Goal: Task Accomplishment & Management: Use online tool/utility

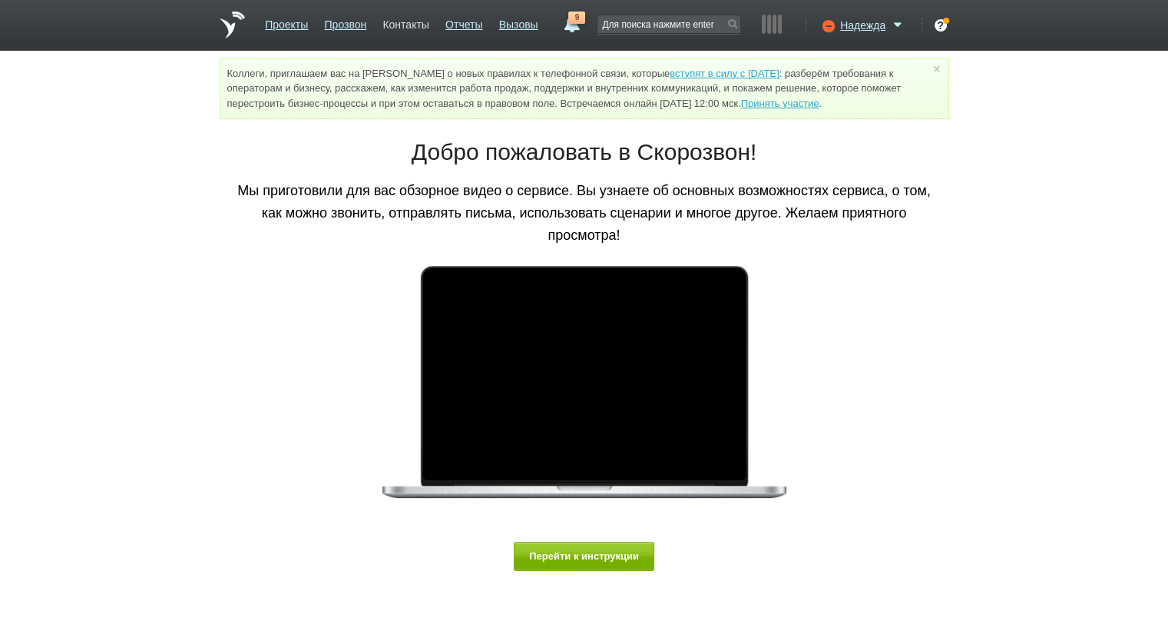
click at [423, 18] on link "Контакты" at bounding box center [406, 22] width 46 height 22
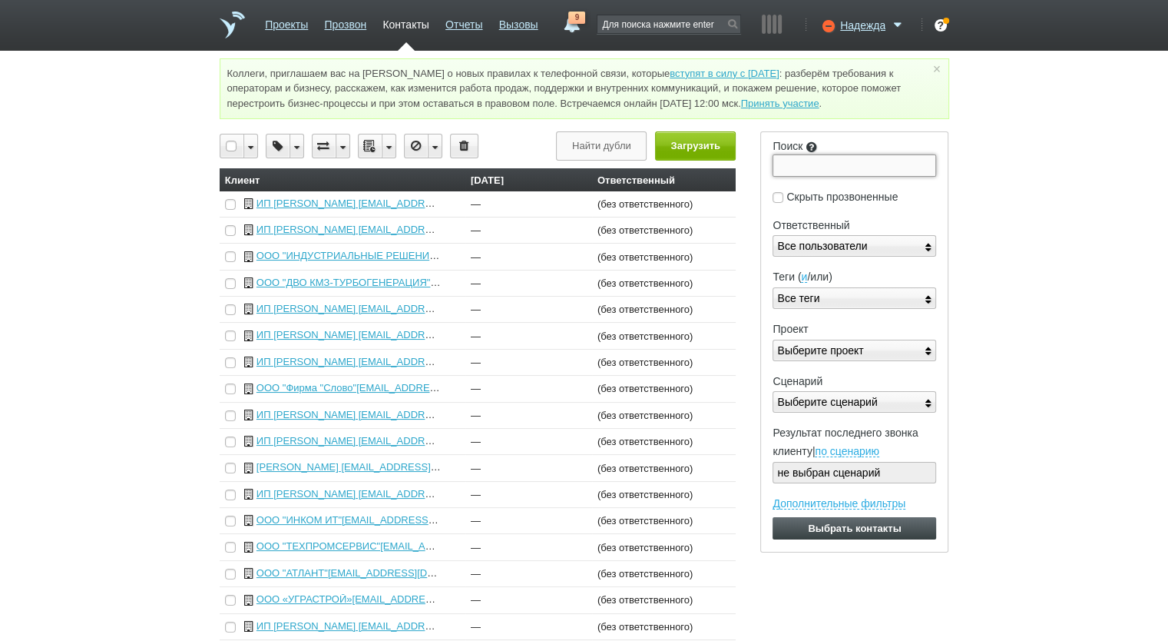
click at [830, 157] on input "Поиск" at bounding box center [855, 165] width 164 height 22
paste input "5018216257"
type input "5018216257"
click at [773, 517] on input "Выбрать контакты" at bounding box center [855, 528] width 164 height 22
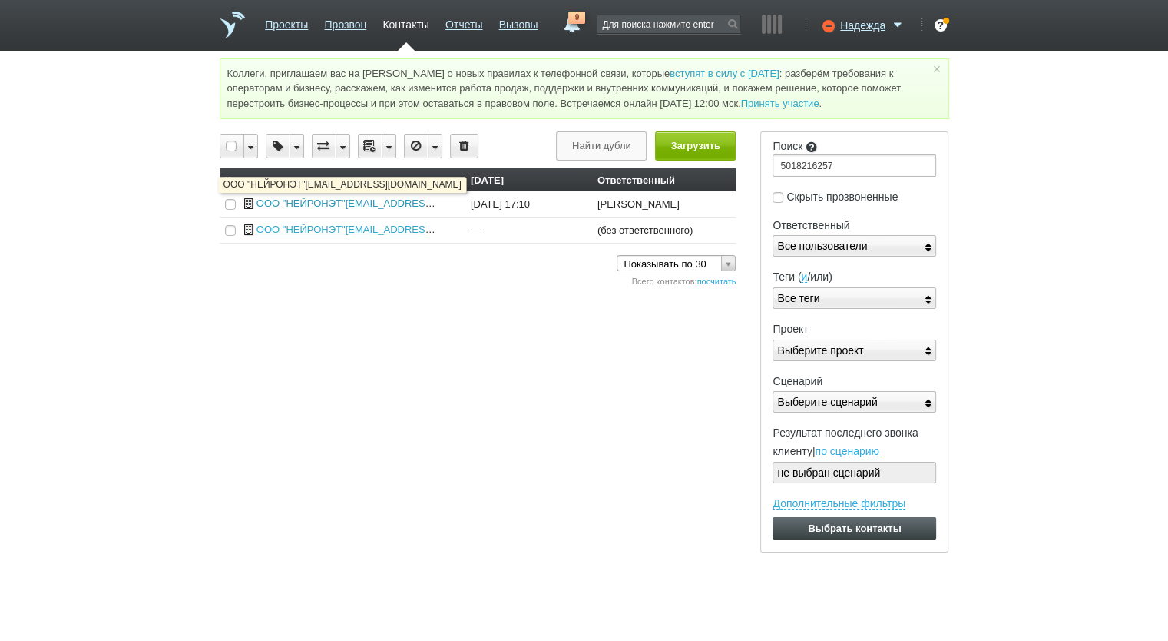
click at [406, 207] on link "ООО "НЕЙРОНЭТ"[EMAIL_ADDRESS][DOMAIN_NAME]" at bounding box center [386, 203] width 258 height 12
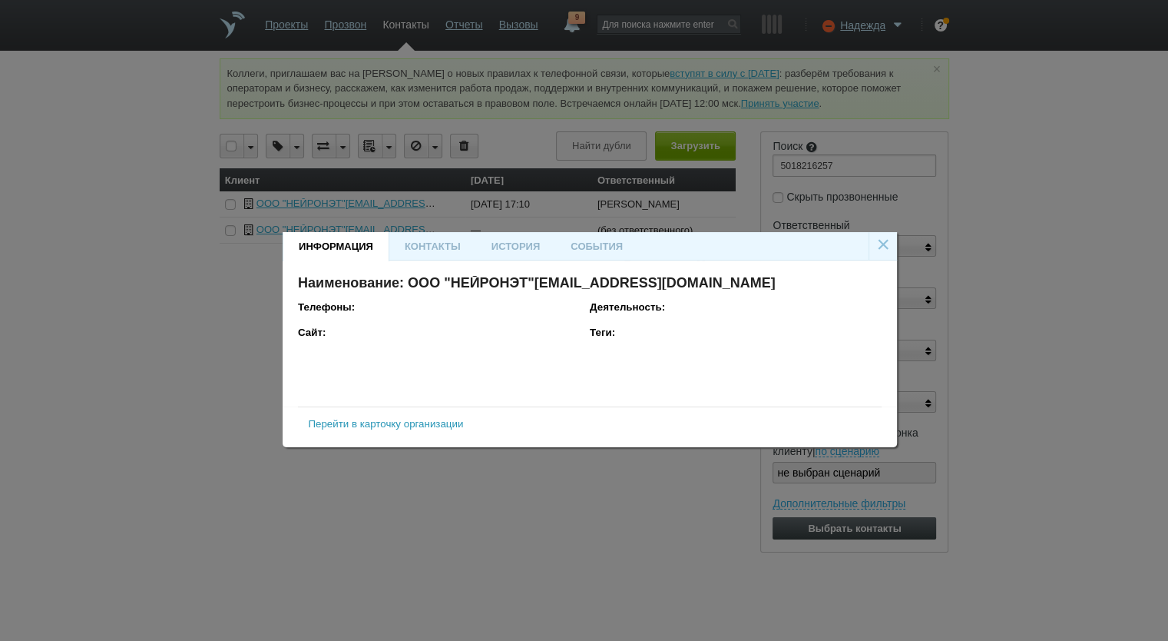
click at [444, 426] on link "Перейти в карточку организации" at bounding box center [385, 424] width 155 height 12
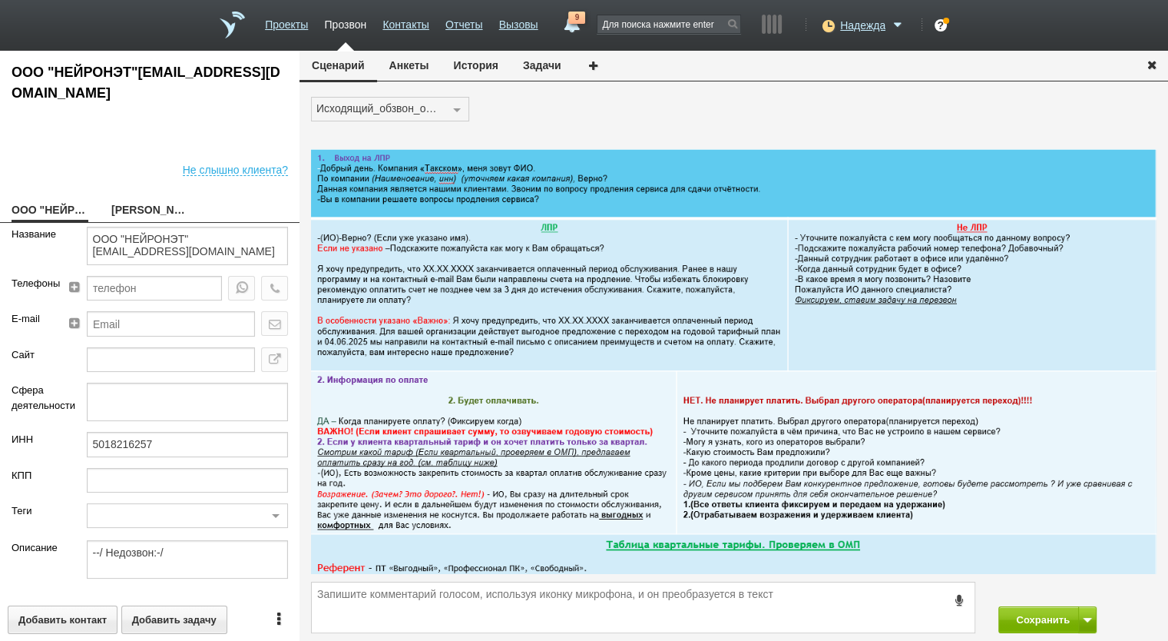
click at [490, 67] on button "История" at bounding box center [476, 65] width 69 height 29
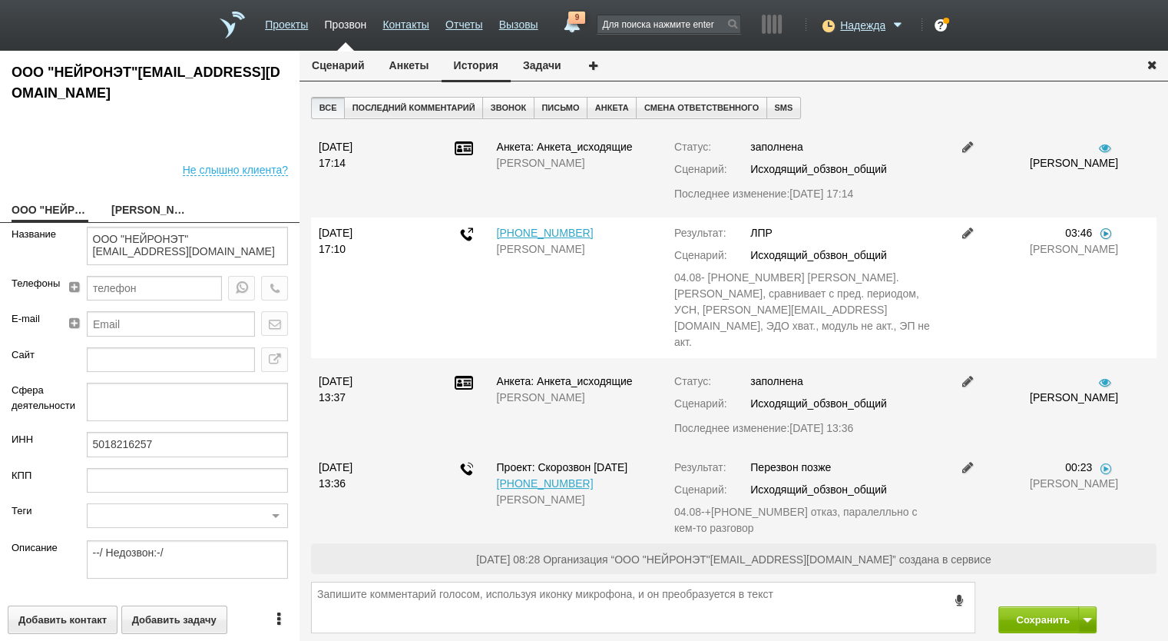
click at [1109, 231] on link at bounding box center [1105, 233] width 15 height 12
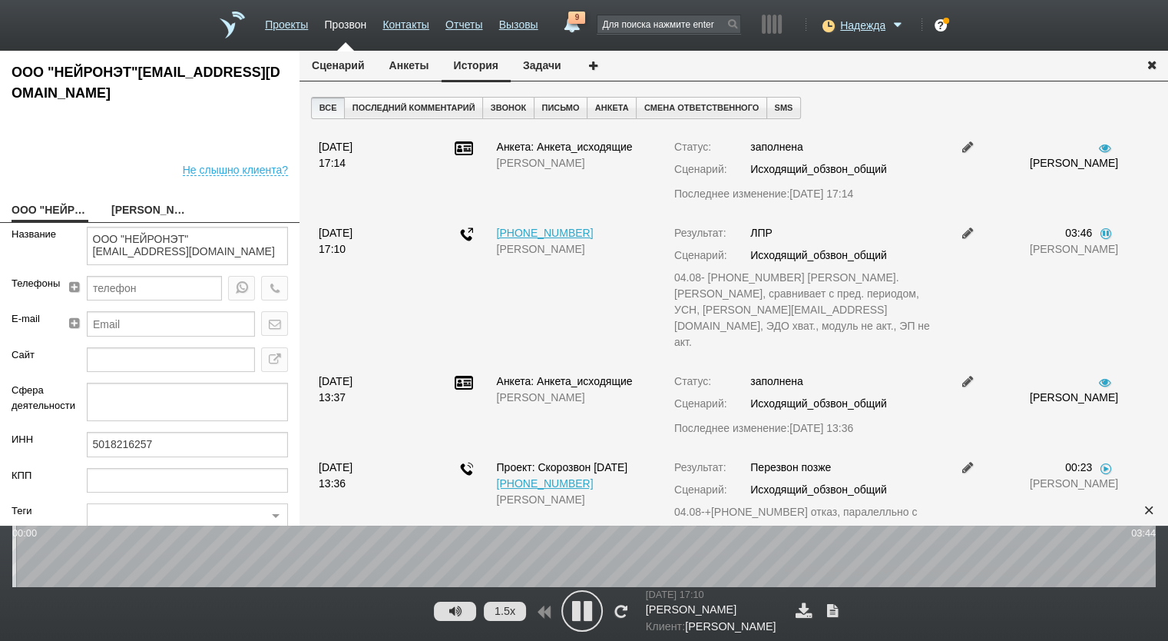
click at [505, 608] on button "1.5x" at bounding box center [505, 610] width 42 height 19
click at [458, 615] on icon at bounding box center [455, 611] width 18 height 12
drag, startPoint x: 405, startPoint y: 609, endPoint x: 356, endPoint y: 609, distance: 48.4
click at [356, 609] on div at bounding box center [356, 611] width 12 height 12
type input "16"
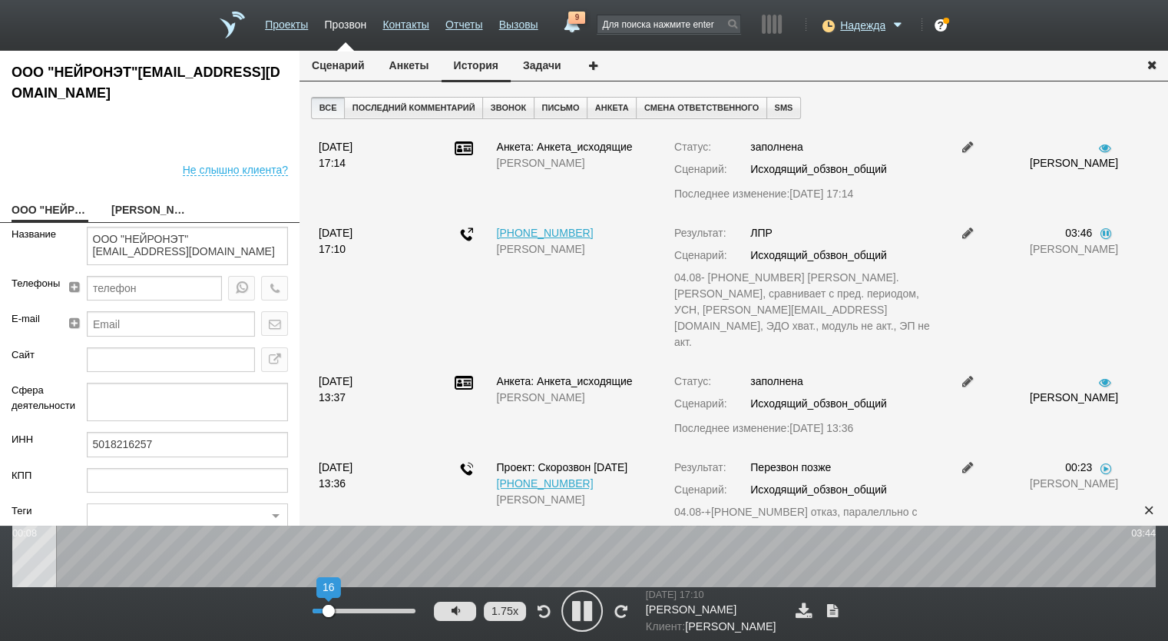
drag, startPoint x: 355, startPoint y: 609, endPoint x: 329, endPoint y: 611, distance: 26.2
click at [329, 611] on div at bounding box center [329, 611] width 12 height 12
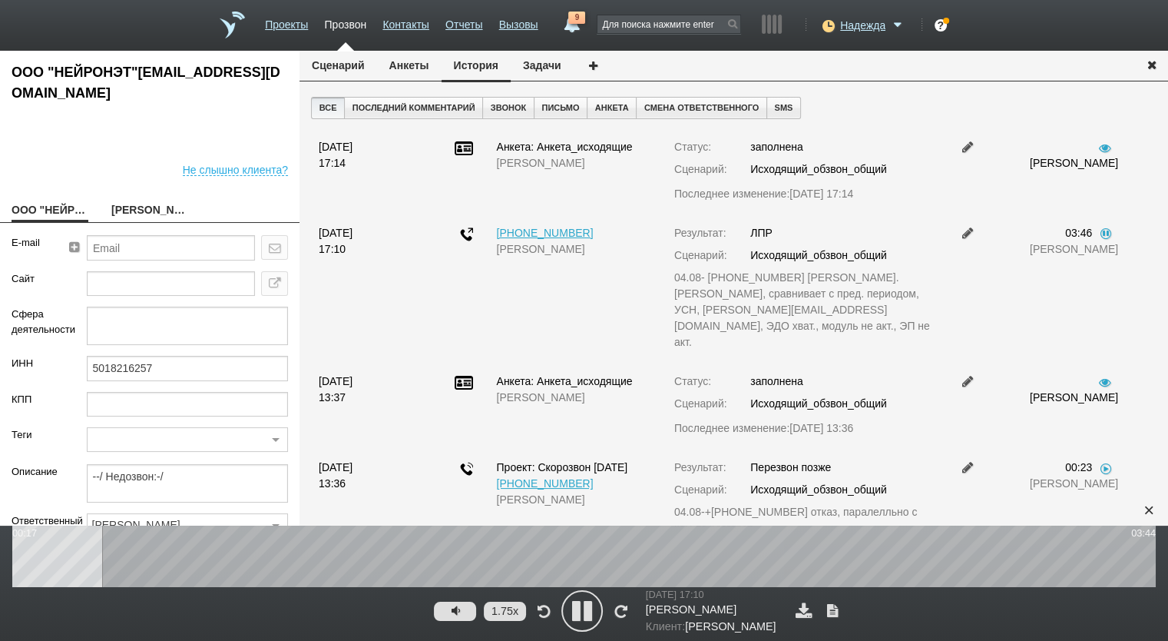
click at [146, 209] on link "[PERSON_NAME]" at bounding box center [149, 211] width 77 height 22
type textarea "[PERSON_NAME]"
type textarea "Пребиллинг_Октябрь.2025"
type input "Сумма АП+ЛД: 14310/ Акции_ранее: Скидка 70%-2023;"
type input "77_Солидный. Спецрежим"
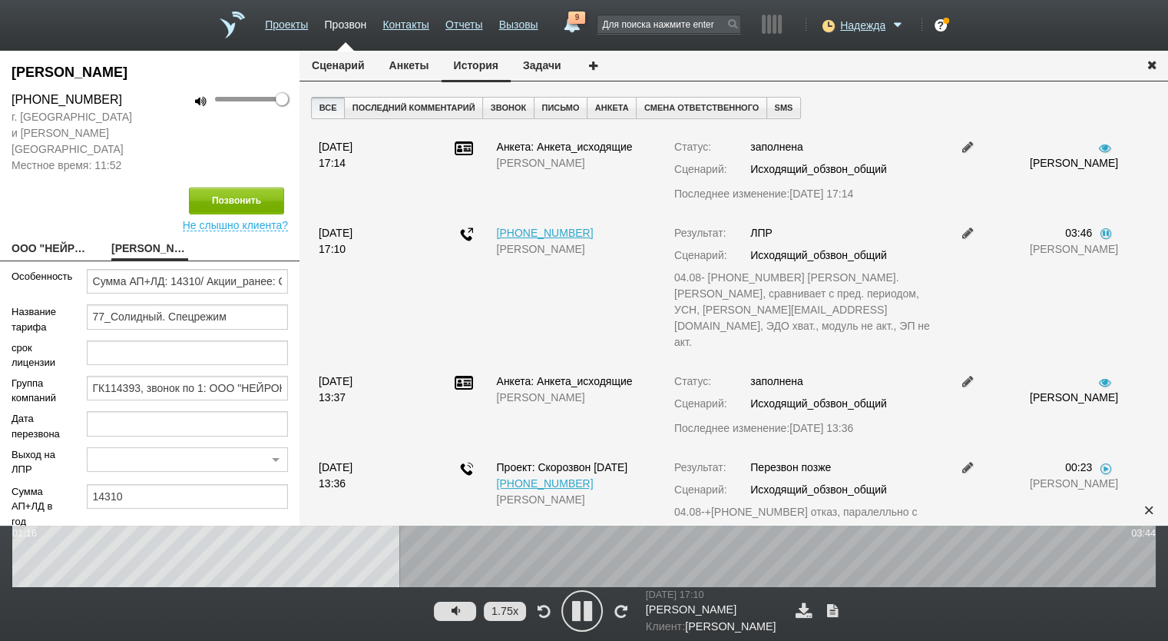
scroll to position [114, 0]
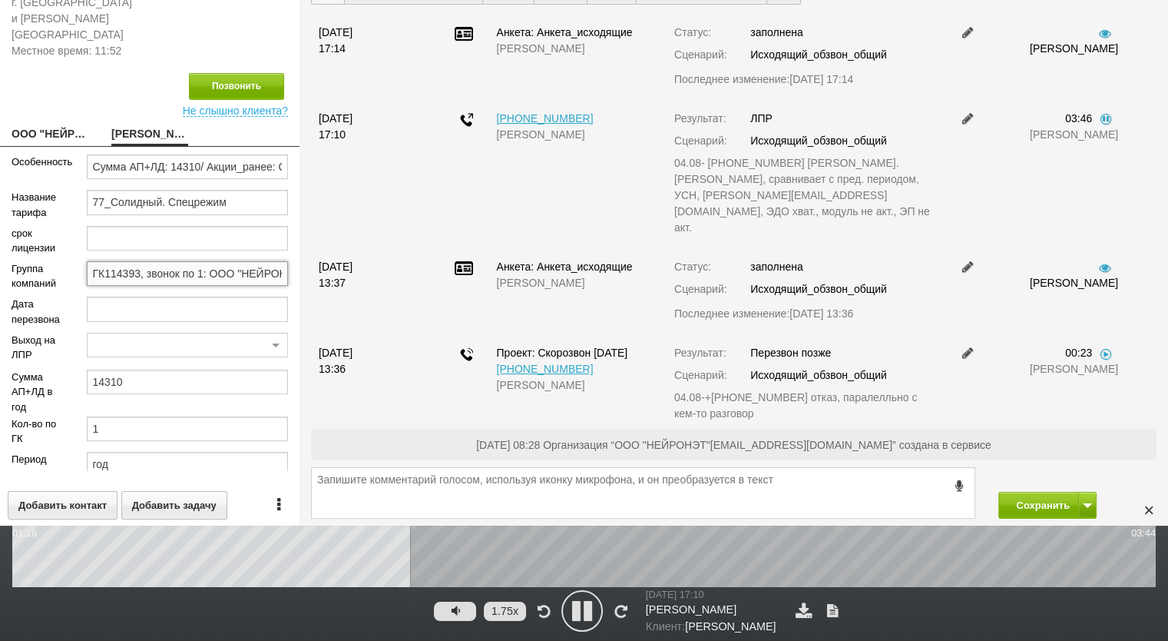
click at [190, 261] on input "ГК114393, звонок по 1: ООО "НЕЙРОНЭТ" (Пребиллинг_Октябрь.2025)" at bounding box center [188, 273] width 202 height 25
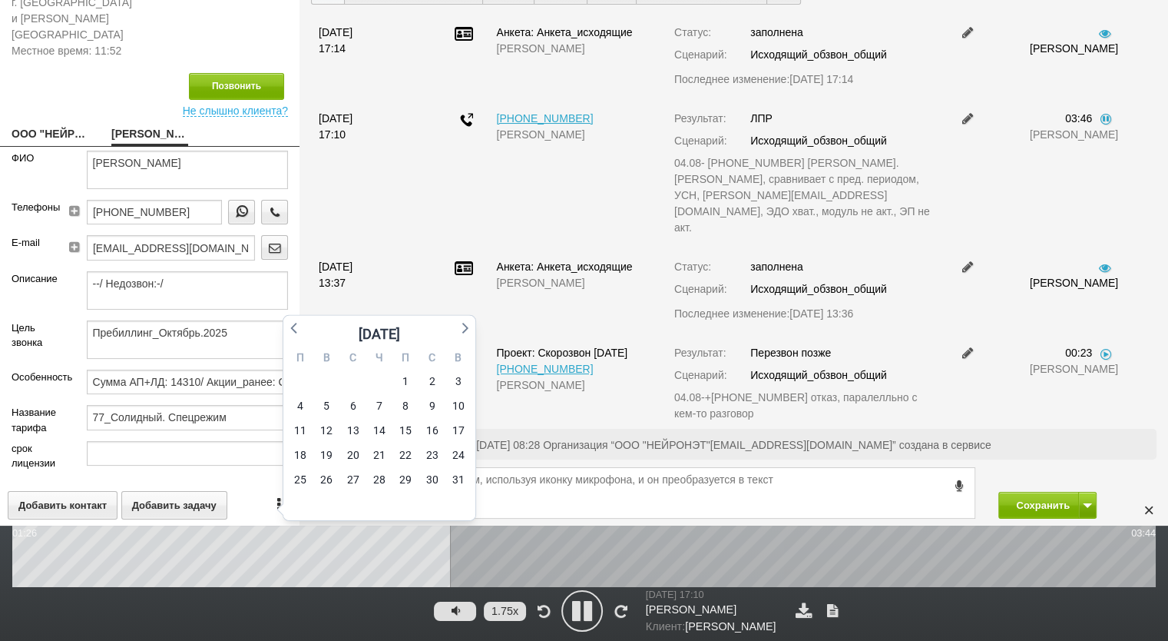
scroll to position [0, 0]
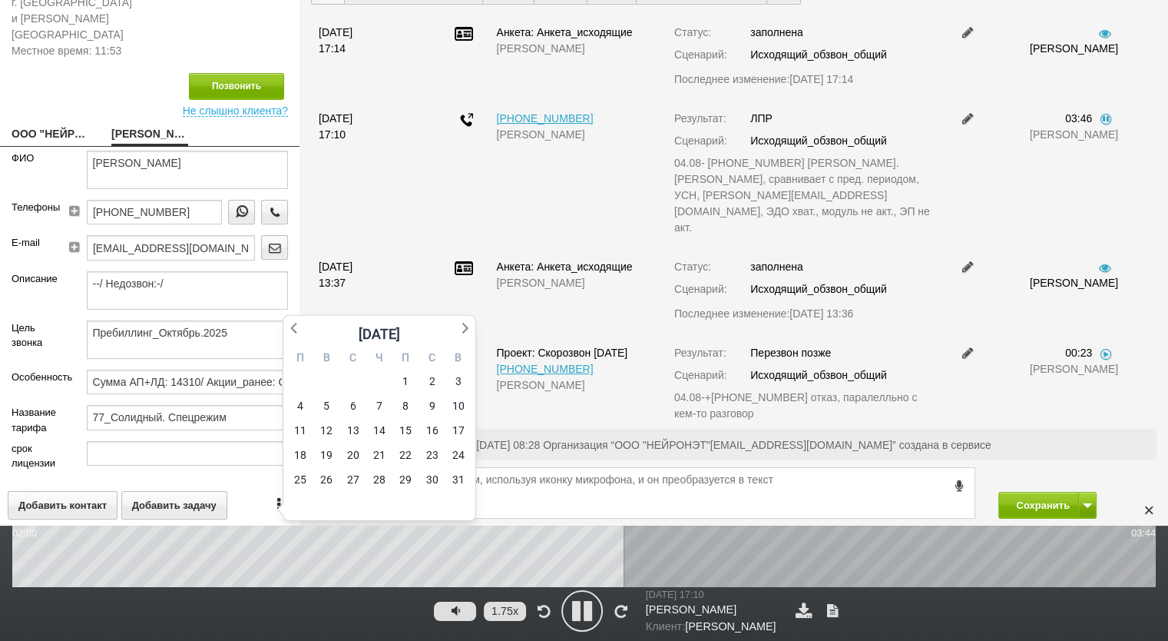
click at [588, 611] on icon at bounding box center [582, 610] width 38 height 38
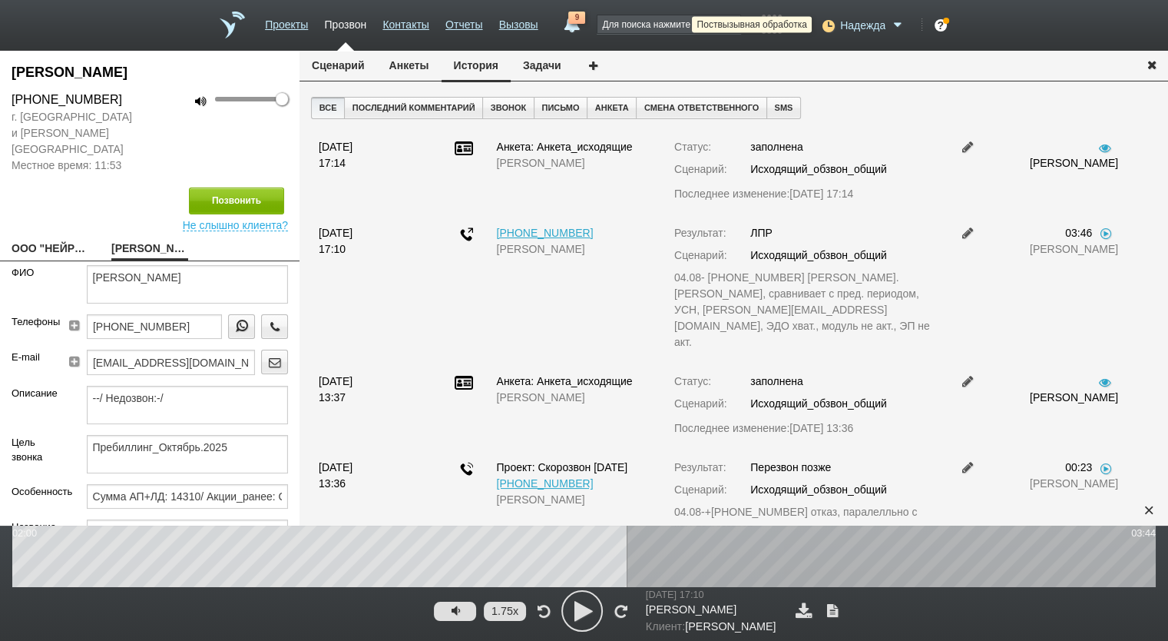
click at [860, 25] on span "Надежда" at bounding box center [862, 25] width 45 height 15
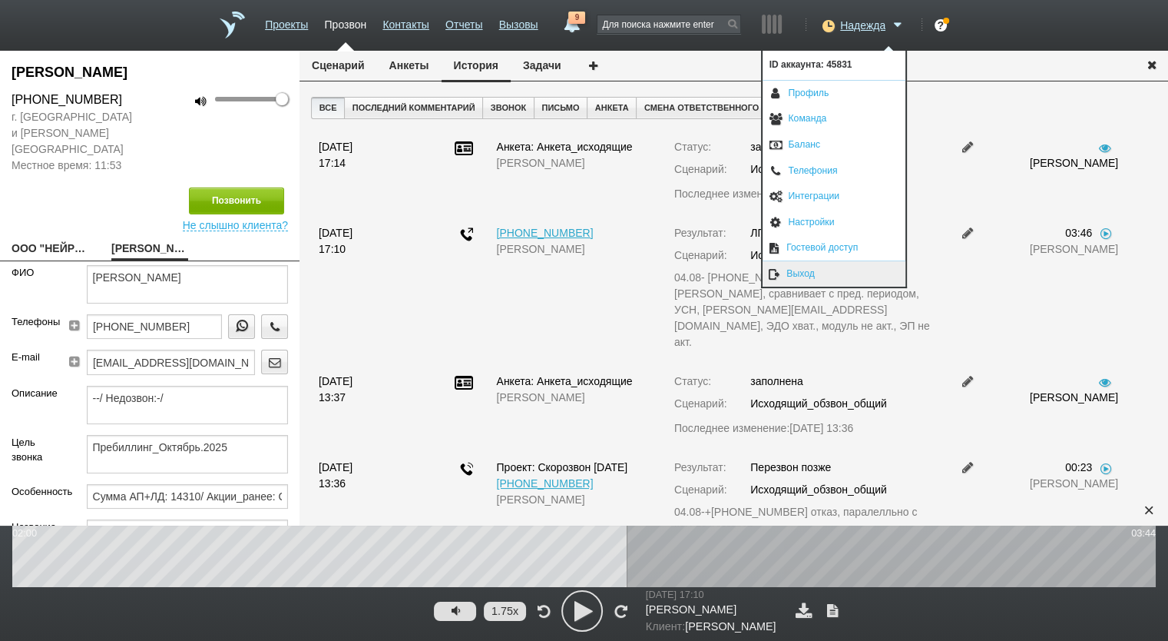
click at [831, 268] on link "Выход" at bounding box center [834, 273] width 143 height 25
